Goal: Task Accomplishment & Management: Use online tool/utility

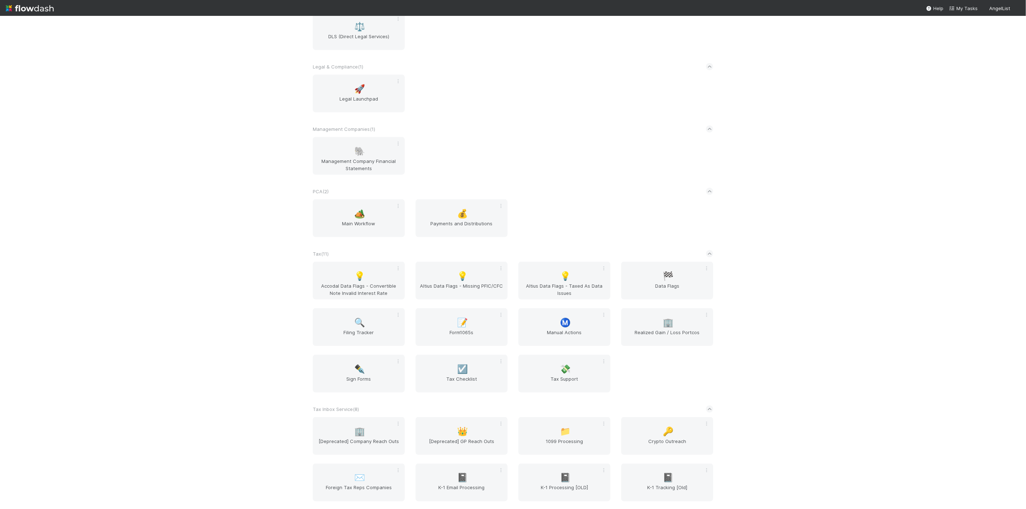
scroll to position [801, 0]
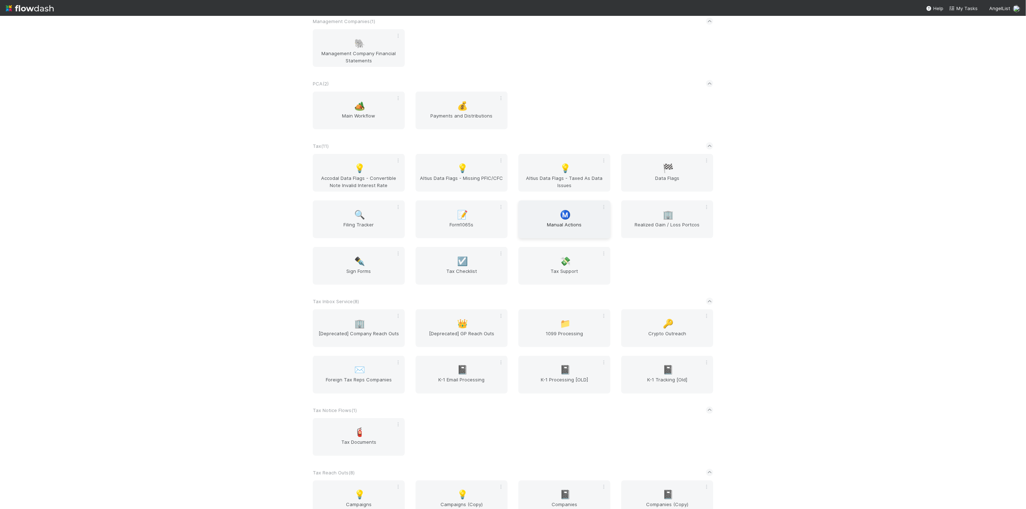
click at [567, 223] on span "Manual Actions" at bounding box center [564, 228] width 86 height 14
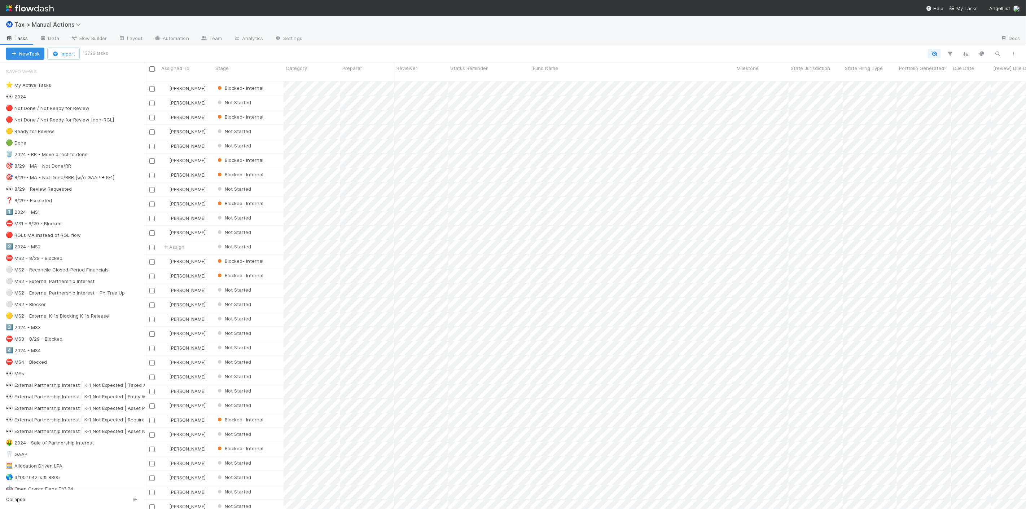
scroll to position [428, 875]
click at [71, 285] on div "⚪ MS2 - External Partnership Interest" at bounding box center [50, 281] width 89 height 9
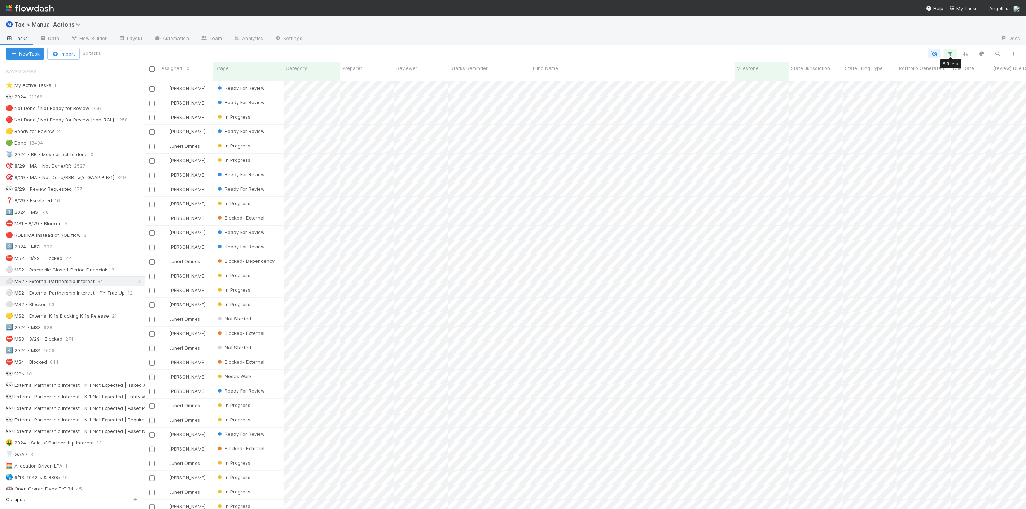
scroll to position [428, 875]
click at [951, 53] on icon "button" at bounding box center [949, 53] width 7 height 6
click at [750, 164] on link "And.." at bounding box center [747, 163] width 23 height 10
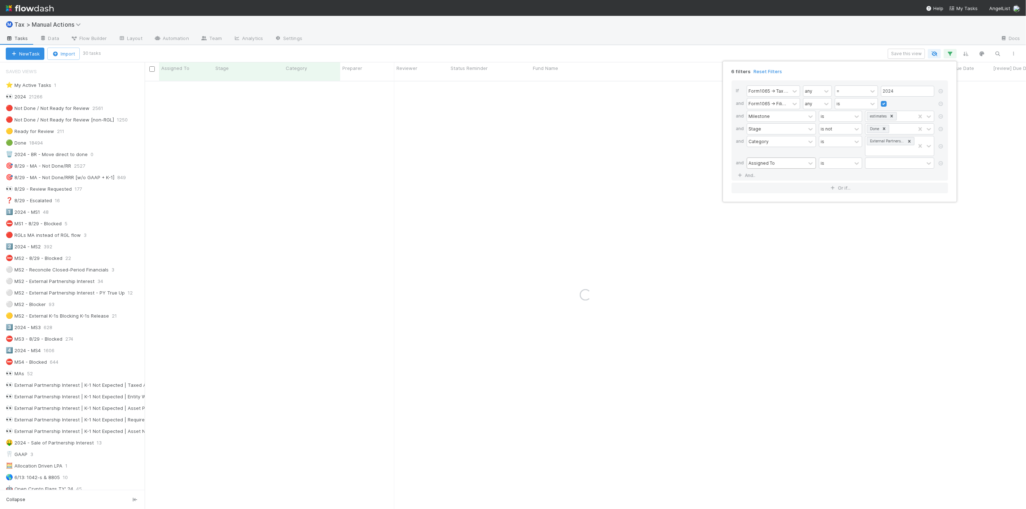
click at [795, 166] on div "Assigned To" at bounding box center [776, 163] width 58 height 10
type input "stage"
click at [787, 177] on div "Stage" at bounding box center [780, 179] width 69 height 12
click at [882, 167] on div at bounding box center [894, 163] width 58 height 10
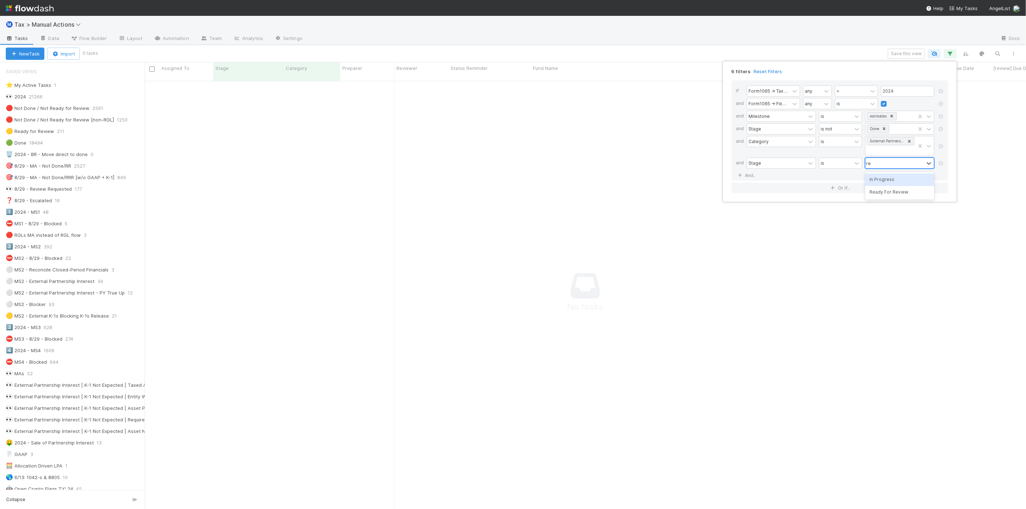
type input "read"
click at [884, 178] on div "Ready For Review" at bounding box center [899, 179] width 69 height 12
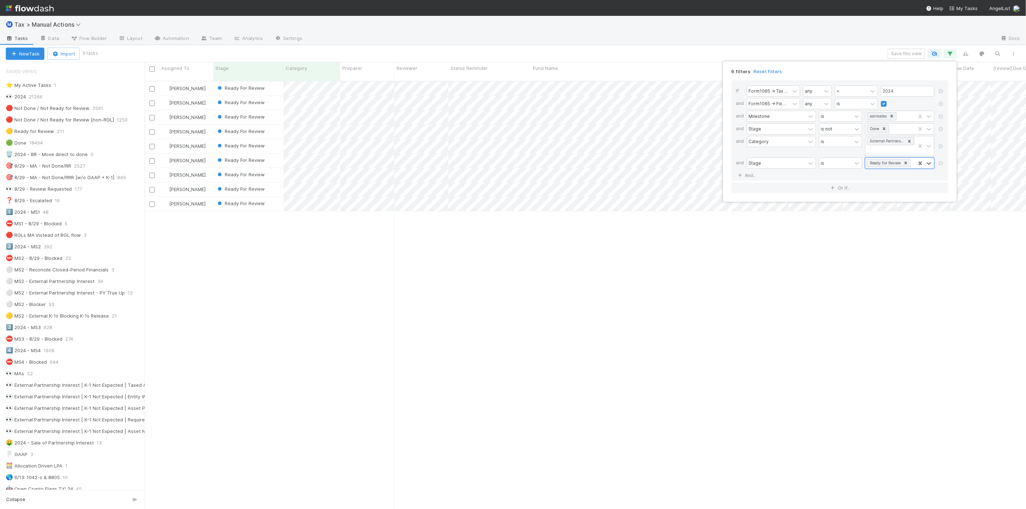
scroll to position [428, 875]
click at [579, 36] on div "6 filters Reset Filters If Form1065 -> Tax Year any = 2024 and Form1065 -> Fili…" at bounding box center [513, 254] width 1026 height 509
click at [536, 87] on div "0" at bounding box center [537, 89] width 54 height 14
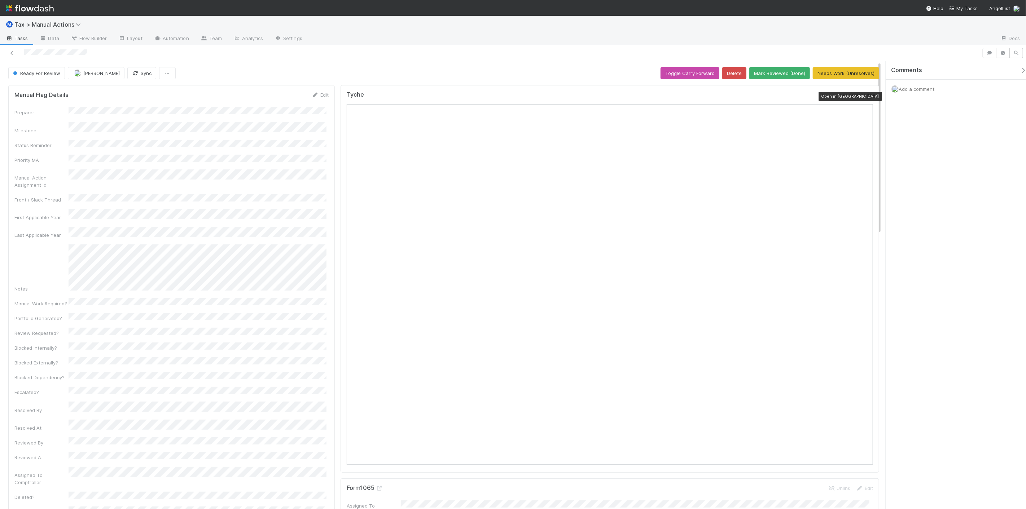
click at [865, 96] on icon at bounding box center [868, 96] width 7 height 5
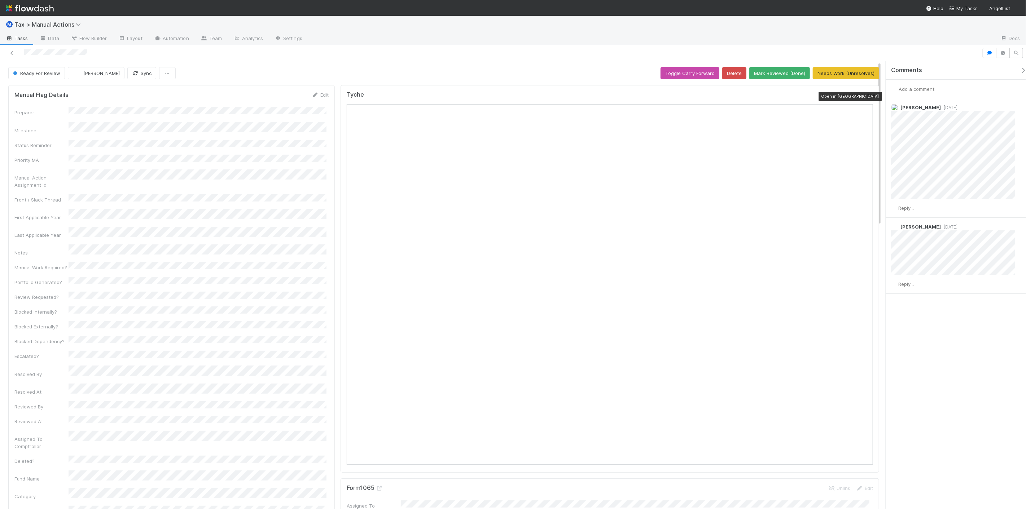
click at [865, 96] on icon at bounding box center [868, 96] width 7 height 5
click at [13, 55] on icon at bounding box center [11, 53] width 7 height 5
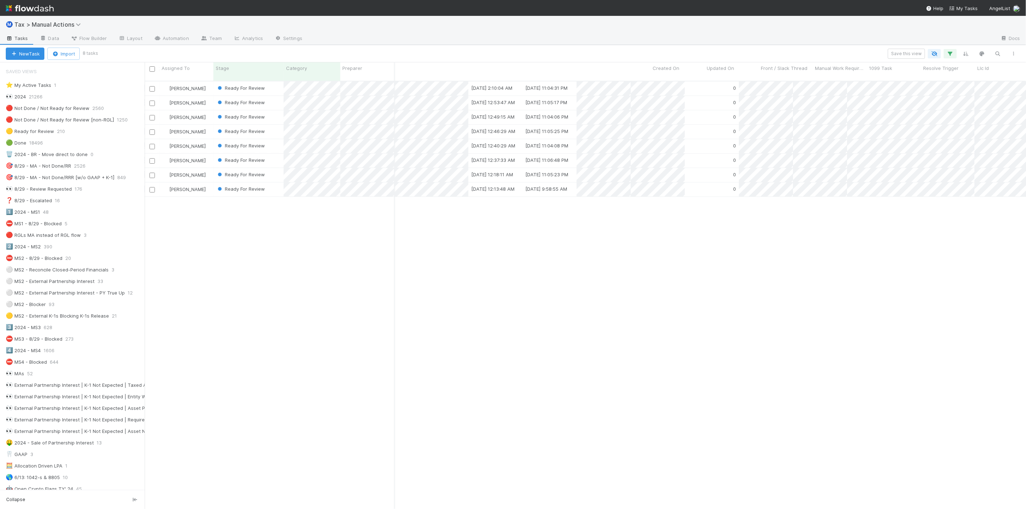
scroll to position [0, 1620]
